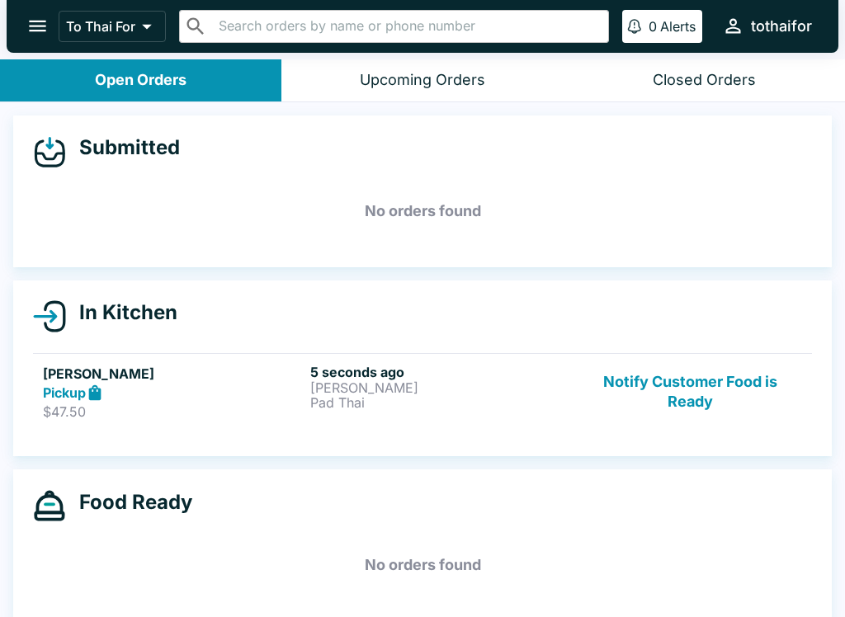
click at [235, 404] on p "$47.50" at bounding box center [173, 412] width 261 height 17
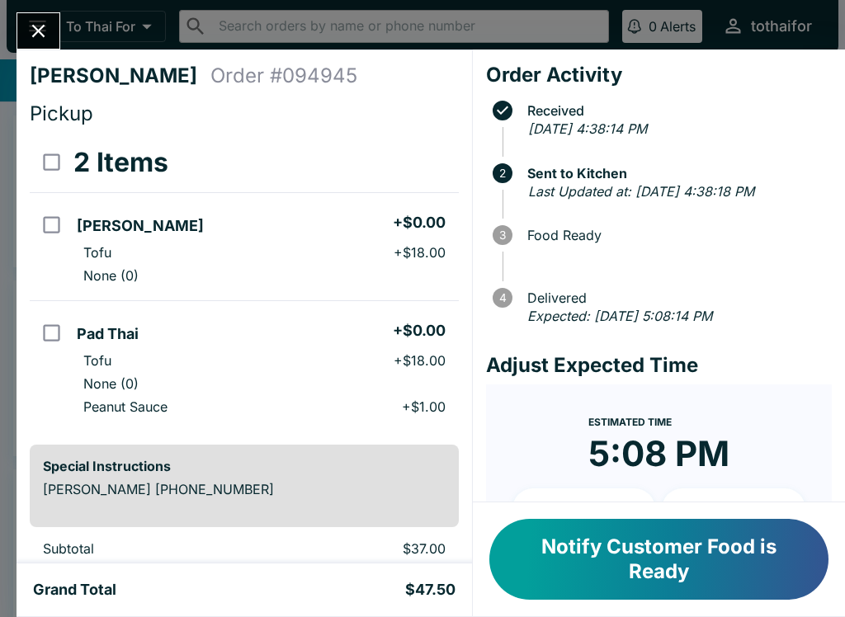
click at [36, 33] on icon "Close" at bounding box center [38, 31] width 13 height 13
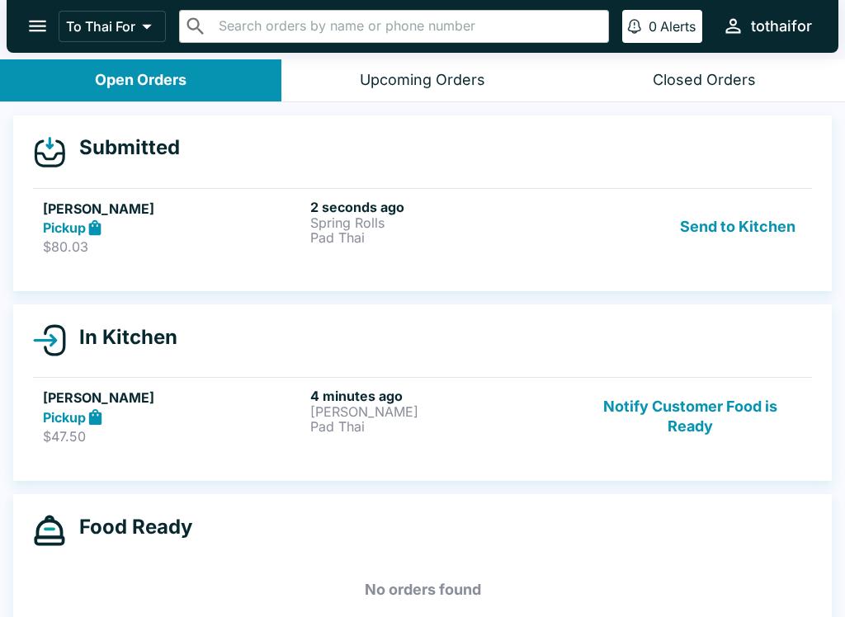
click at [329, 225] on p "Spring Rolls" at bounding box center [440, 222] width 261 height 15
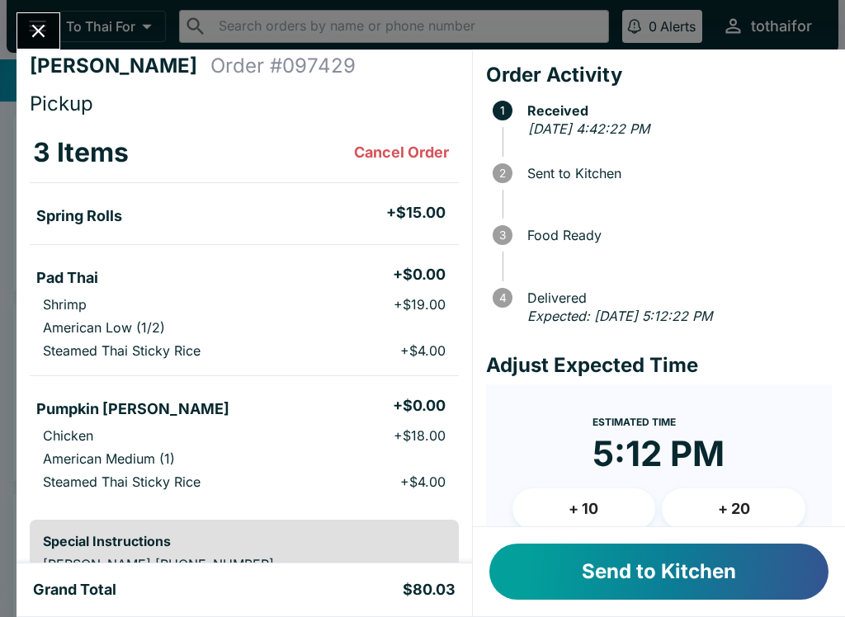
scroll to position [3, 0]
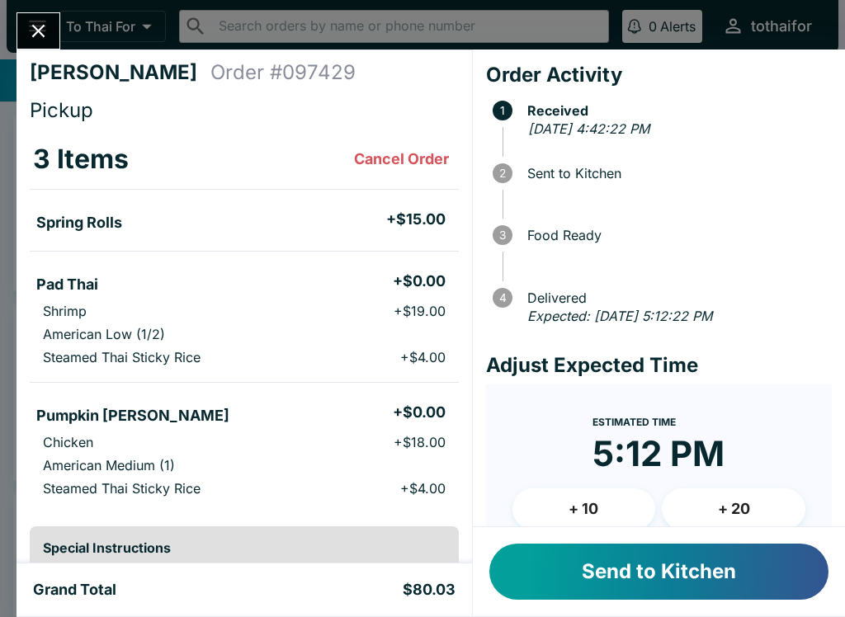
click at [705, 581] on button "Send to Kitchen" at bounding box center [658, 572] width 339 height 56
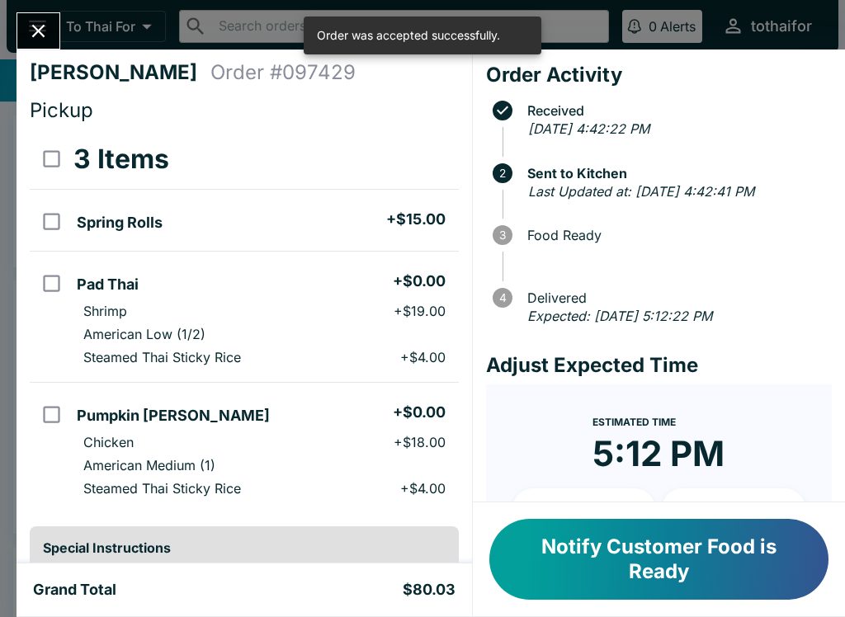
click at [41, 31] on icon "Close" at bounding box center [38, 31] width 22 height 22
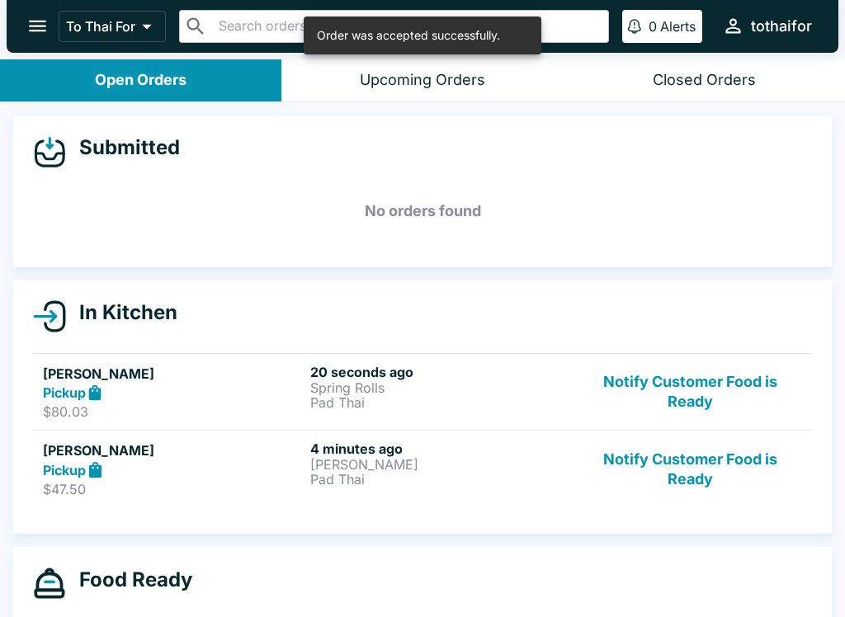
click at [420, 389] on p "Spring Rolls" at bounding box center [440, 388] width 261 height 15
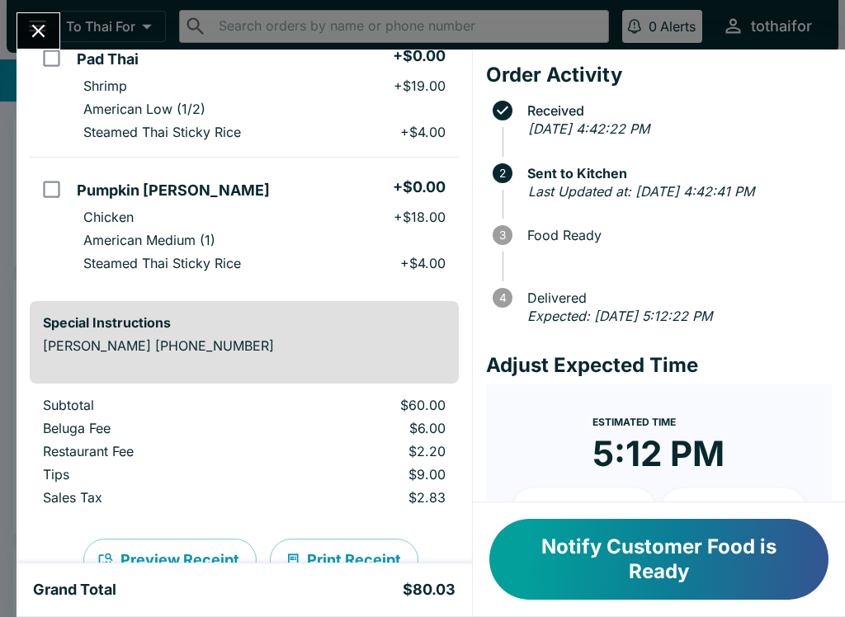
scroll to position [230, 0]
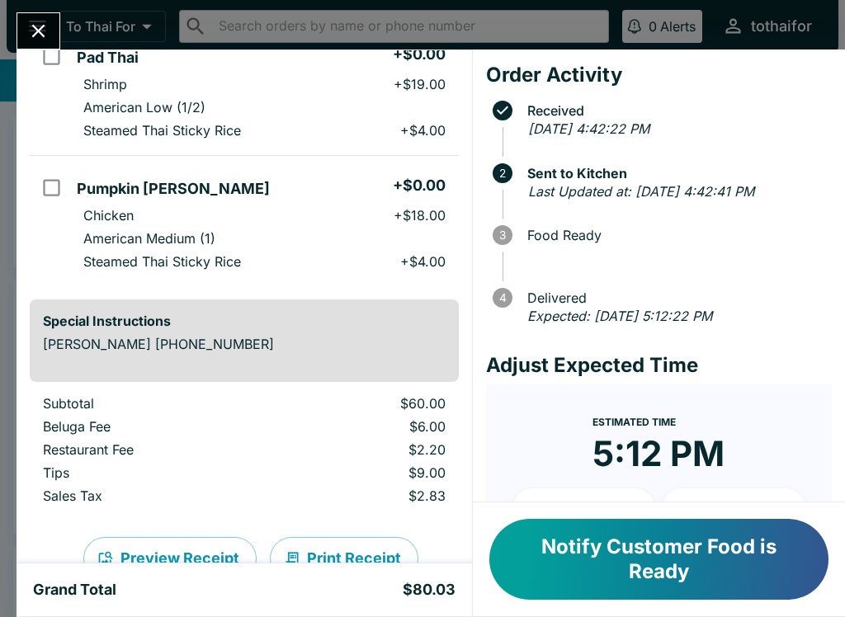
click at [35, 37] on icon "Close" at bounding box center [38, 31] width 22 height 22
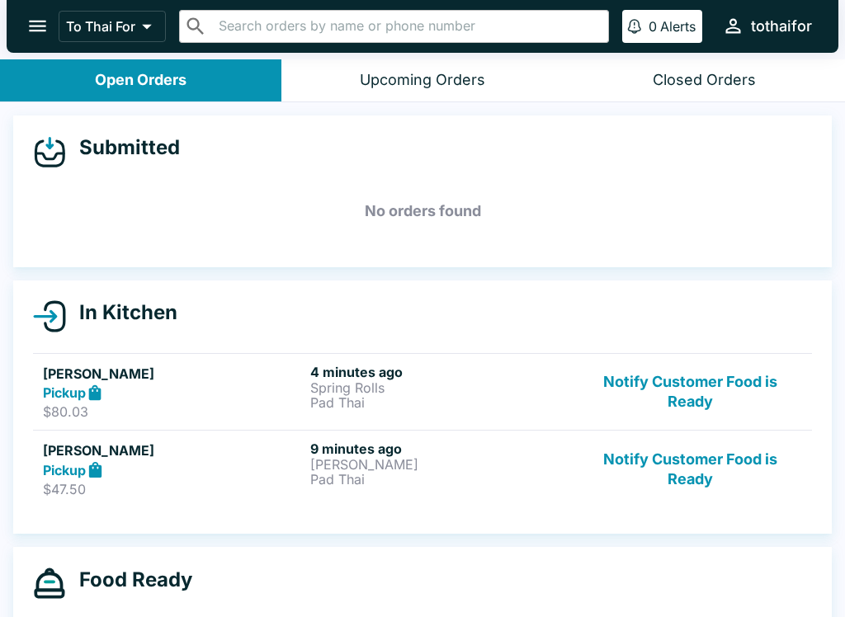
click at [688, 465] on button "Notify Customer Food is Ready" at bounding box center [691, 469] width 224 height 57
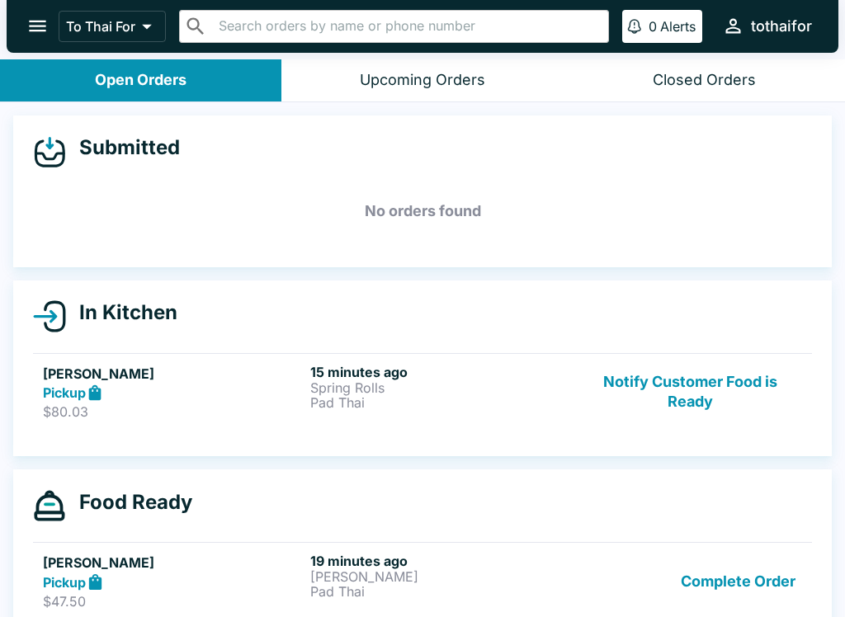
click at [760, 576] on button "Complete Order" at bounding box center [738, 581] width 128 height 57
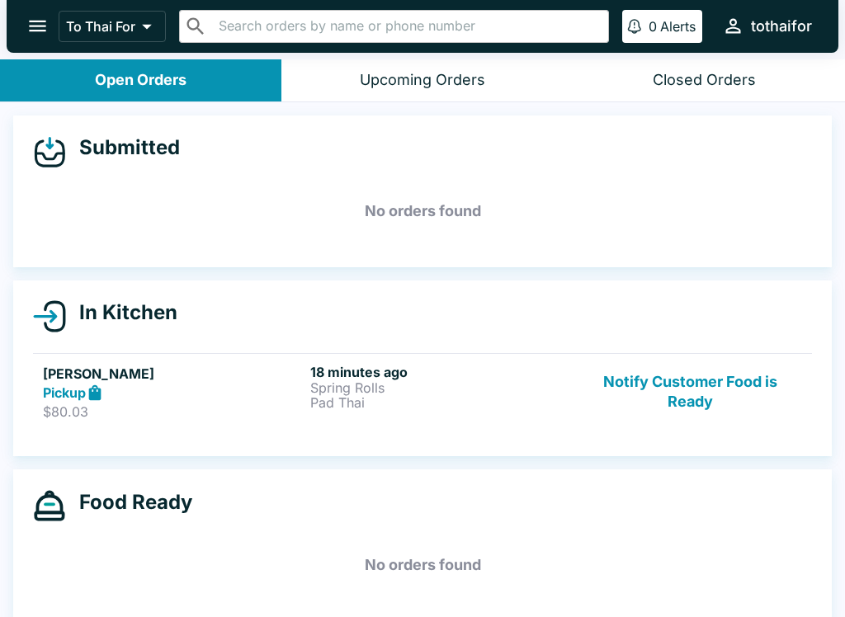
click at [177, 382] on h5 "[PERSON_NAME]" at bounding box center [173, 374] width 261 height 20
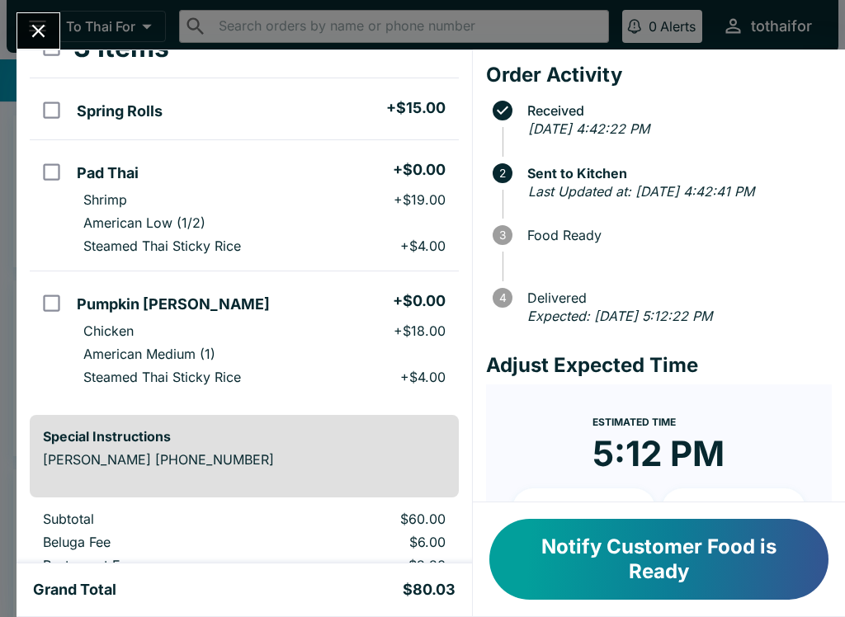
scroll to position [114, 0]
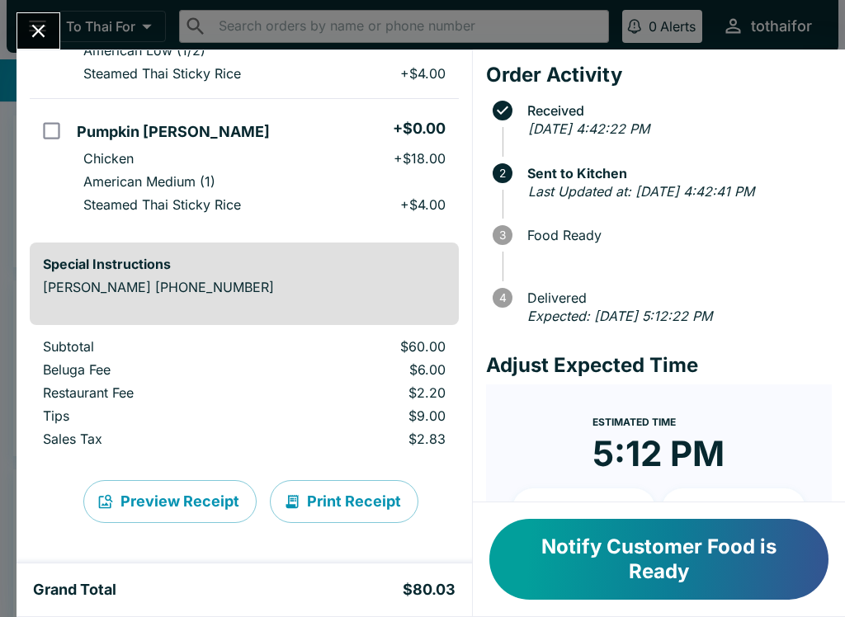
click at [45, 24] on icon "Close" at bounding box center [38, 31] width 22 height 22
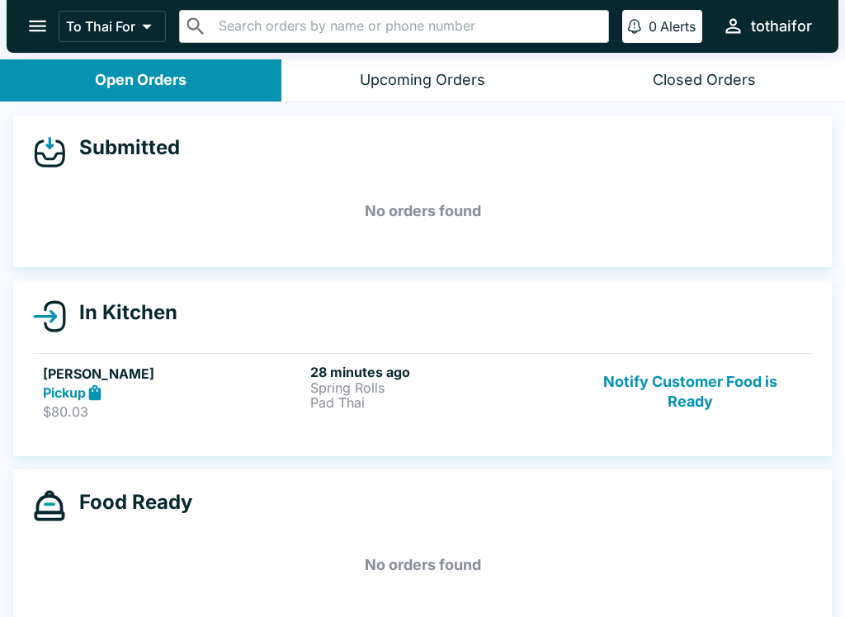
click at [132, 400] on div "Pickup" at bounding box center [173, 393] width 261 height 19
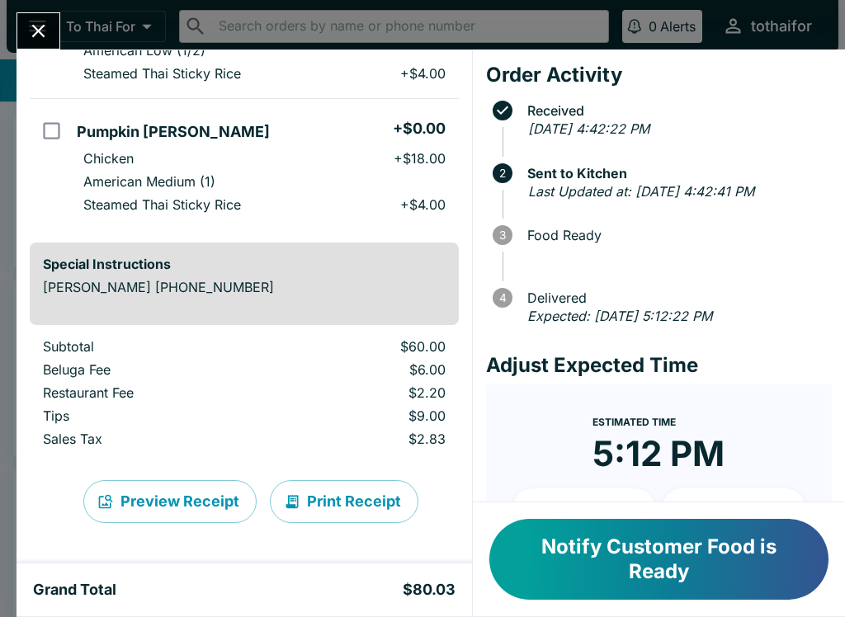
scroll to position [287, 0]
click at [653, 561] on button "Notify Customer Food is Ready" at bounding box center [658, 559] width 339 height 81
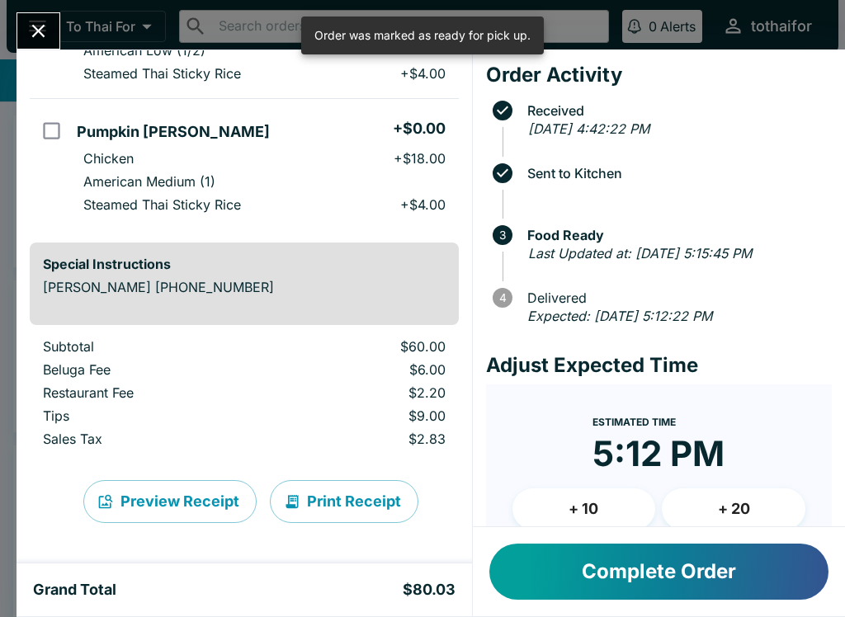
click at [651, 562] on button "Complete Order" at bounding box center [658, 572] width 339 height 56
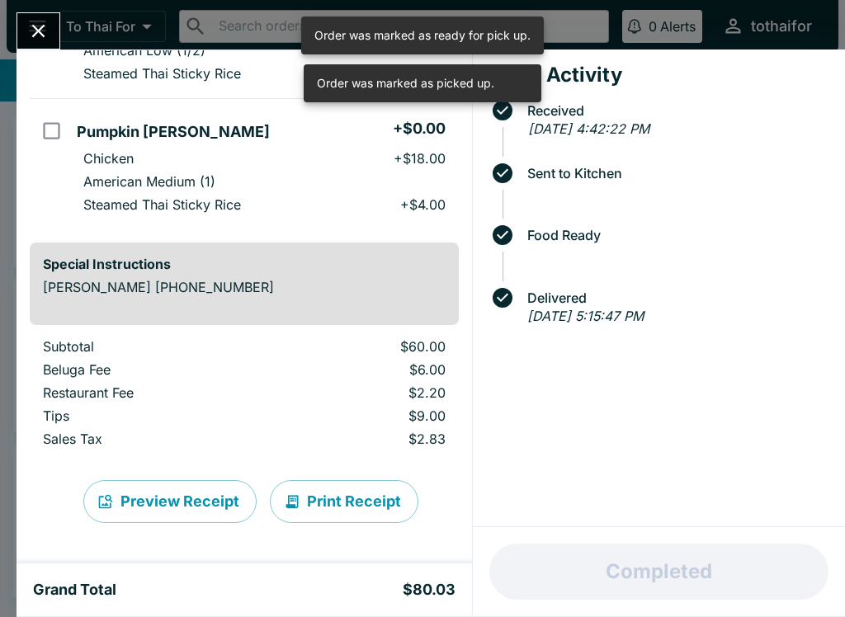
click at [34, 35] on icon "Close" at bounding box center [38, 31] width 13 height 13
